Goal: Find specific page/section: Find specific page/section

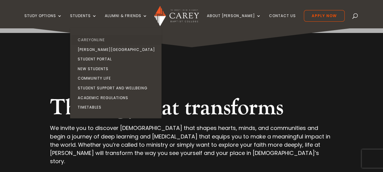
click at [104, 38] on link "CareyOnline" at bounding box center [117, 40] width 91 height 10
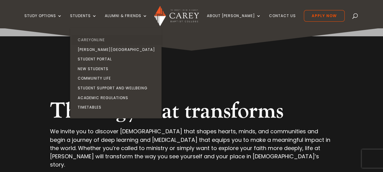
click at [98, 38] on link "CareyOnline" at bounding box center [117, 40] width 91 height 10
click at [102, 37] on link "CareyOnline" at bounding box center [117, 40] width 91 height 10
click at [98, 39] on link "CareyOnline" at bounding box center [117, 40] width 91 height 10
click at [102, 39] on link "CareyOnline" at bounding box center [117, 40] width 91 height 10
